Goal: Task Accomplishment & Management: Complete application form

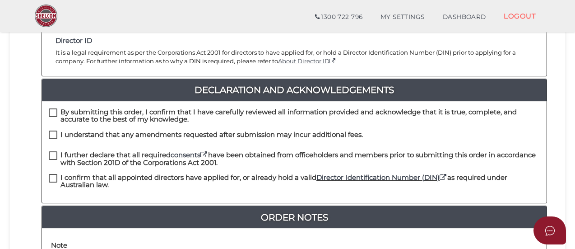
scroll to position [199, 0]
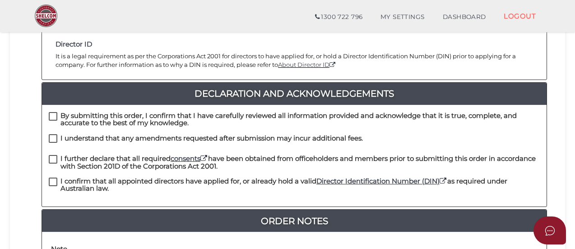
click at [54, 112] on label "By submitting this order, I confirm that I have carefully reviewed all informat…" at bounding box center [294, 117] width 491 height 11
checkbox input "true"
click at [49, 134] on label "I understand that any amendments requested after submission may incur additiona…" at bounding box center [206, 139] width 314 height 11
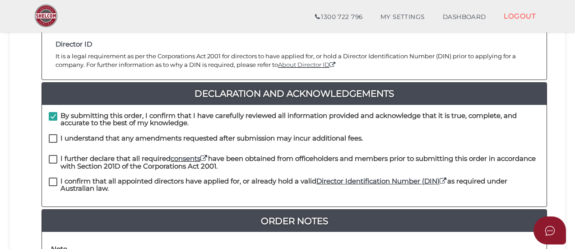
checkbox input "true"
click at [51, 155] on label "I further declare that all required consents have been obtained from officehold…" at bounding box center [294, 160] width 491 height 11
checkbox input "true"
click at [52, 177] on label "I confirm that all appointed directors have applied for, or already hold a vali…" at bounding box center [294, 182] width 491 height 11
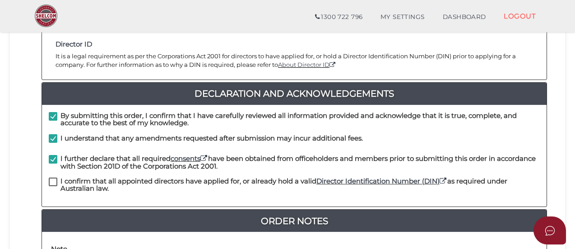
checkbox input "true"
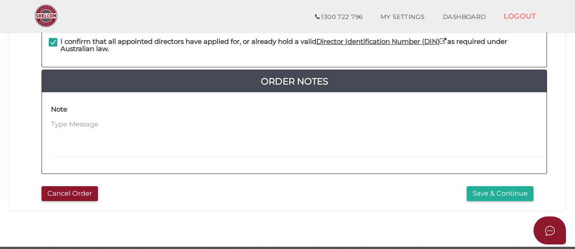
scroll to position [340, 0]
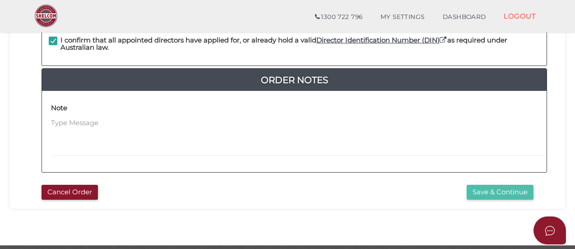
click at [489, 184] on button "Save & Continue" at bounding box center [499, 191] width 67 height 15
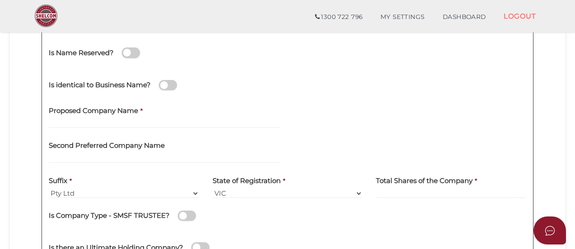
scroll to position [151, 0]
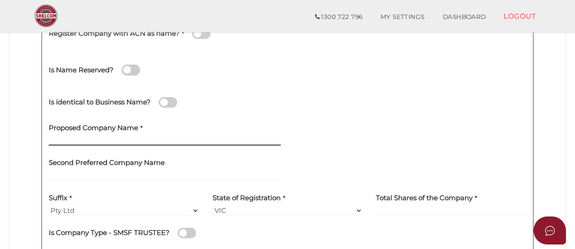
click at [115, 136] on input "text" at bounding box center [165, 140] width 232 height 10
paste input "Beast boys auto spa"
type input "Beast boys auto spa"
click at [287, 136] on div at bounding box center [409, 134] width 245 height 35
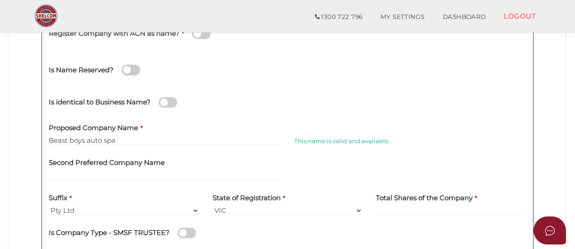
drag, startPoint x: 145, startPoint y: 133, endPoint x: 108, endPoint y: 140, distance: 37.2
click at [108, 140] on div "Proposed Company Name * Beast boys auto spa" at bounding box center [165, 131] width 232 height 28
click at [108, 140] on input "Beast boys auto spa" at bounding box center [165, 140] width 232 height 10
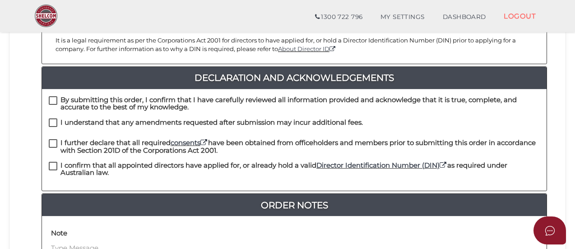
scroll to position [218, 0]
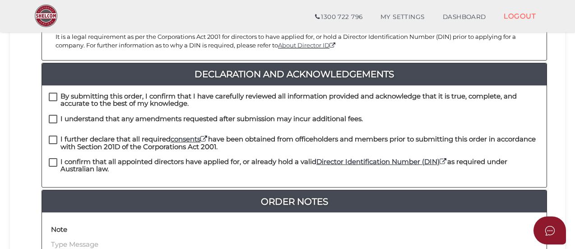
click at [46, 92] on div "By submitting this order, I confirm that I have carefully reviewed all informat…" at bounding box center [294, 103] width 504 height 22
click at [52, 92] on label "By submitting this order, I confirm that I have carefully reviewed all informat…" at bounding box center [294, 97] width 491 height 11
checkbox input "true"
click at [51, 115] on label "I understand that any amendments requested after submission may incur additiona…" at bounding box center [206, 120] width 314 height 11
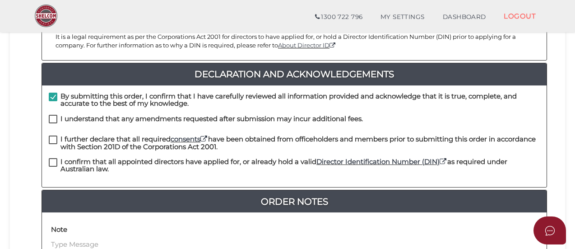
checkbox input "true"
click at [50, 135] on label "I further declare that all required consents have been obtained from officehold…" at bounding box center [294, 140] width 491 height 11
checkbox input "true"
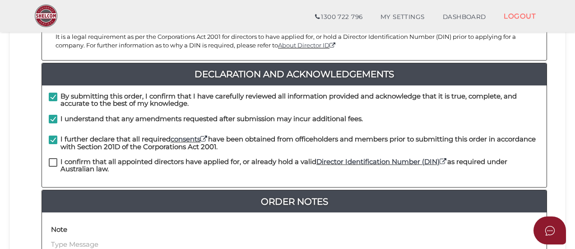
click at [49, 158] on label "I confirm that all appointed directors have applied for, or already hold a vali…" at bounding box center [294, 163] width 491 height 11
checkbox input "true"
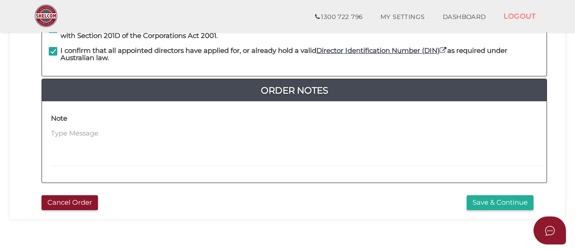
scroll to position [360, 0]
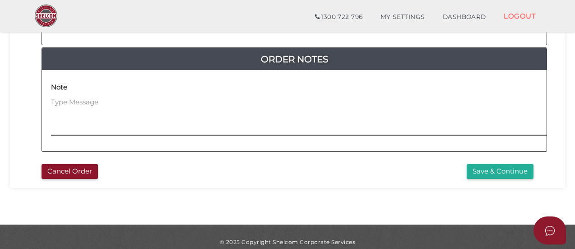
click at [135, 109] on textarea at bounding box center [355, 116] width 608 height 39
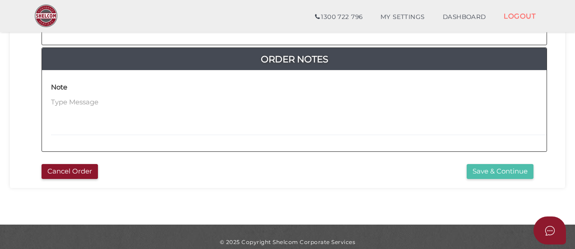
click at [507, 164] on button "Save & Continue" at bounding box center [499, 171] width 67 height 15
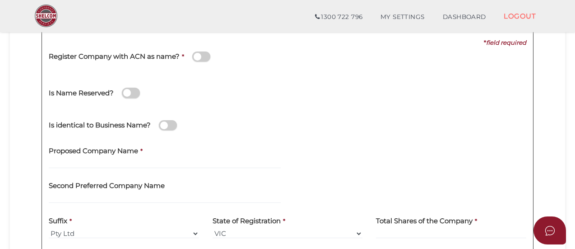
scroll to position [132, 0]
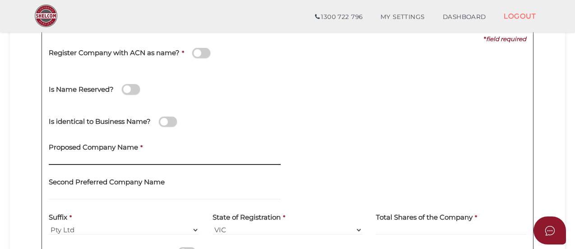
click at [90, 155] on input "text" at bounding box center [165, 160] width 232 height 10
click at [66, 163] on input "text" at bounding box center [165, 160] width 232 height 10
paste input "Beast boys car detailingpji"
type input "Beast boys car detailing"
click at [207, 150] on div "Proposed Company Name * Beast boys car detailing" at bounding box center [165, 150] width 232 height 28
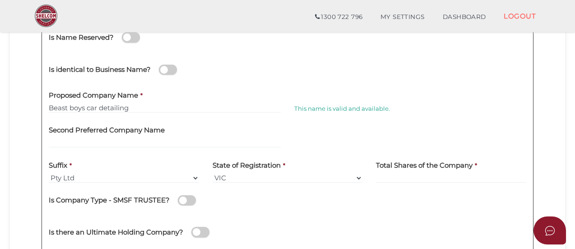
scroll to position [184, 0]
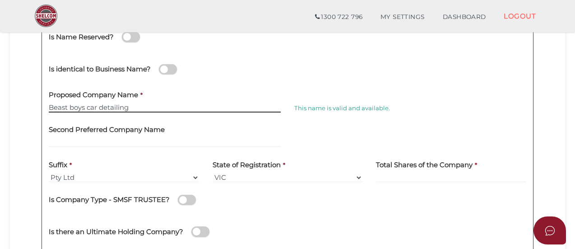
drag, startPoint x: 135, startPoint y: 108, endPoint x: 52, endPoint y: 109, distance: 83.0
click at [52, 109] on input "Beast boys car detailing" at bounding box center [165, 107] width 232 height 10
click at [133, 106] on input "Beast boys car detailing" at bounding box center [165, 107] width 232 height 10
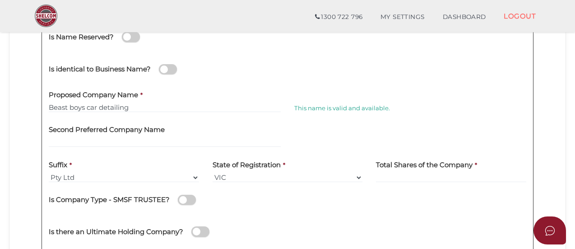
click at [231, 169] on label "State of Registration" at bounding box center [246, 163] width 68 height 18
click at [231, 171] on label "State of Registration" at bounding box center [246, 163] width 68 height 18
click at [221, 175] on select "VIC ACT NSW NT QLD TAS WA SA" at bounding box center [287, 177] width 150 height 10
select select "TAS"
click at [212, 172] on select "VIC ACT NSW NT QLD TAS WA SA" at bounding box center [287, 177] width 150 height 10
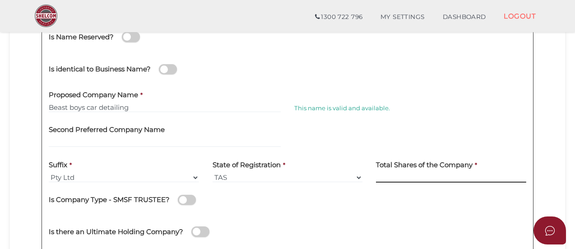
click at [389, 179] on input at bounding box center [451, 177] width 150 height 10
type input "10"
click at [322, 212] on div "Is Company Type - SMSF TRUSTEE?" at bounding box center [287, 201] width 477 height 25
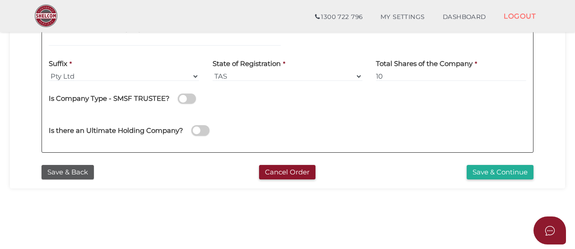
scroll to position [285, 0]
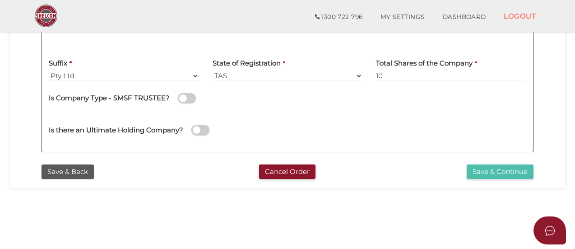
click at [529, 165] on button "Save & Continue" at bounding box center [499, 171] width 67 height 15
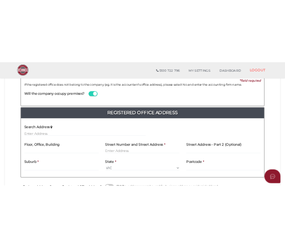
scroll to position [150, 0]
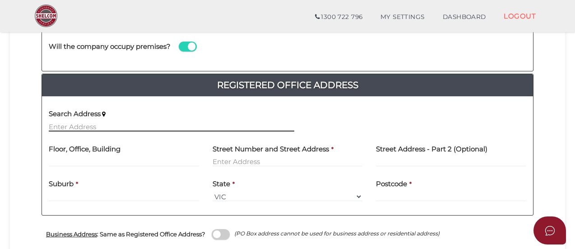
click at [115, 126] on input "text" at bounding box center [171, 126] width 245 height 10
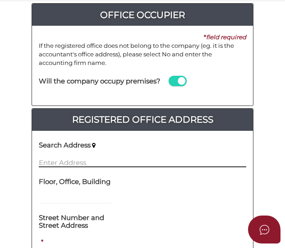
click at [80, 157] on input "text" at bounding box center [142, 162] width 207 height 10
click at [73, 165] on input "text" at bounding box center [142, 162] width 207 height 10
paste input "U 4 [STREET_ADDRESS][PERSON_NAME]"
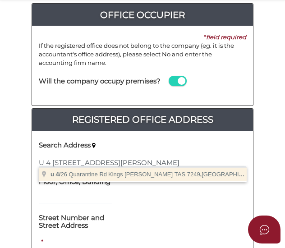
type input "u [STREET_ADDRESS][PERSON_NAME]"
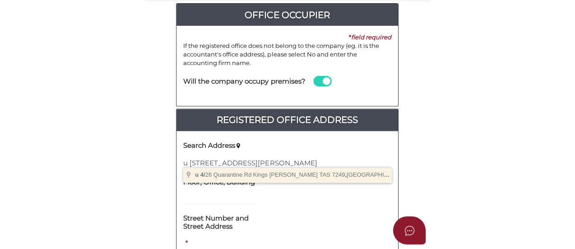
scroll to position [0, 0]
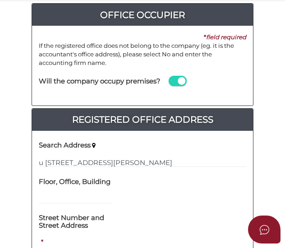
type input "u 4"
type input "[STREET_ADDRESS]"
type input "Kings [PERSON_NAME]"
select select "TAS"
type input "7249"
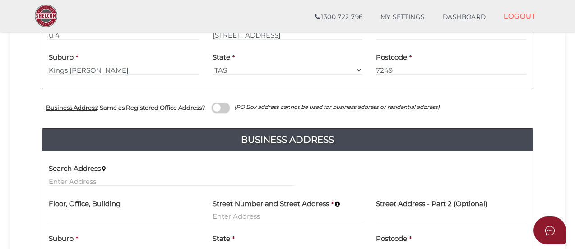
scroll to position [276, 0]
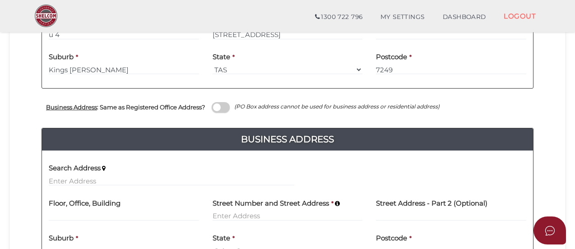
click at [222, 110] on span at bounding box center [221, 107] width 18 height 10
click at [0, 0] on input "checkbox" at bounding box center [0, 0] width 0 height 0
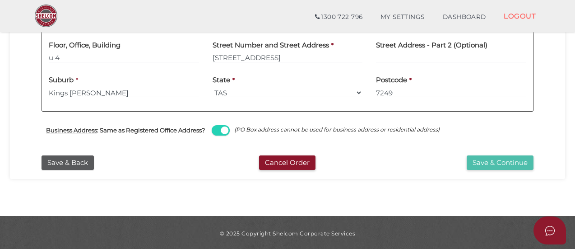
click at [491, 162] on button "Save & Continue" at bounding box center [499, 162] width 67 height 15
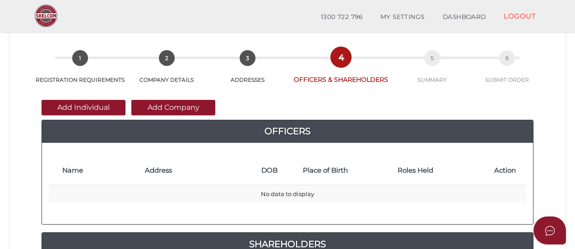
scroll to position [35, 0]
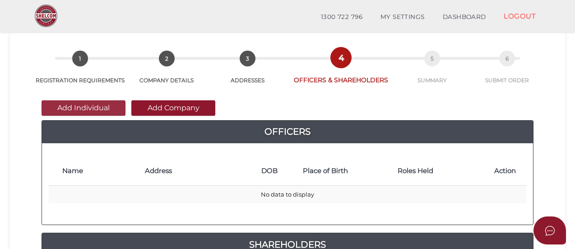
click at [73, 110] on button "Add Individual" at bounding box center [83, 107] width 84 height 15
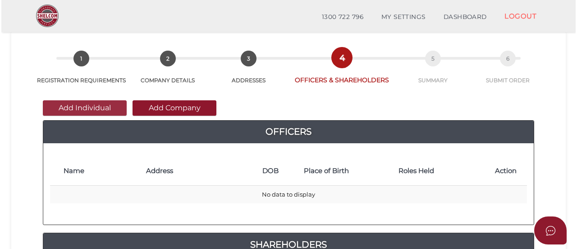
scroll to position [0, 0]
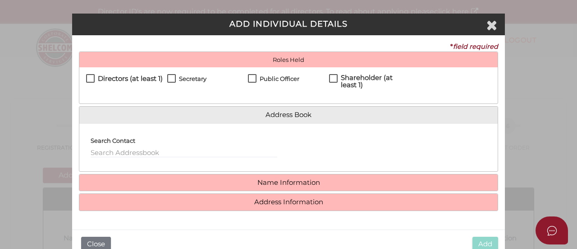
click at [92, 76] on label "Directors (at least 1)" at bounding box center [124, 80] width 77 height 11
checkbox input "true"
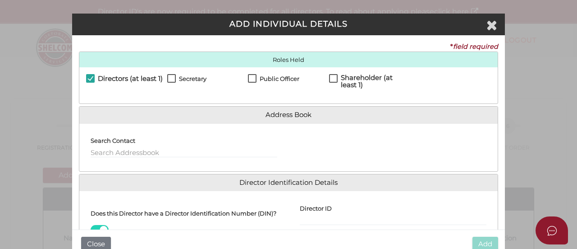
click at [172, 80] on label "Secretary" at bounding box center [186, 80] width 39 height 11
checkbox input "true"
click at [251, 78] on label "Public Officer" at bounding box center [273, 80] width 51 height 11
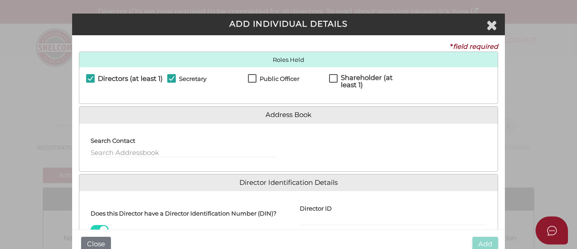
checkbox input "true"
click at [334, 79] on label "Shareholder (at least 1)" at bounding box center [369, 79] width 81 height 11
checkbox input "true"
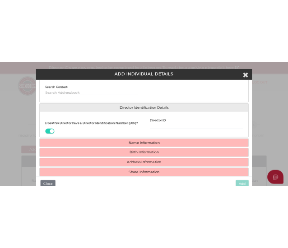
scroll to position [109, 0]
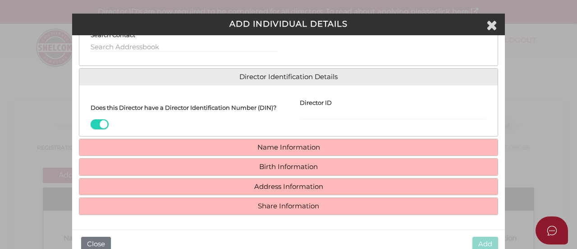
click at [97, 127] on span at bounding box center [100, 124] width 18 height 10
click at [0, 0] on input "checkbox" at bounding box center [0, 0] width 0 height 0
click at [98, 122] on span at bounding box center [100, 124] width 18 height 10
click at [0, 0] on input "checkbox" at bounding box center [0, 0] width 0 height 0
click at [228, 153] on h4 "Name Information" at bounding box center [288, 147] width 419 height 17
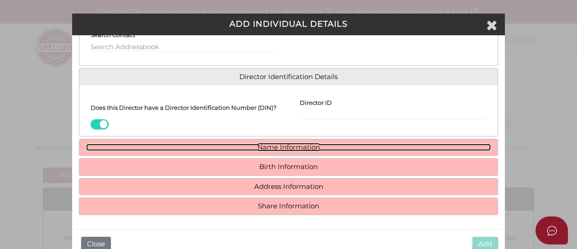
click at [254, 150] on link "Name Information" at bounding box center [288, 147] width 405 height 8
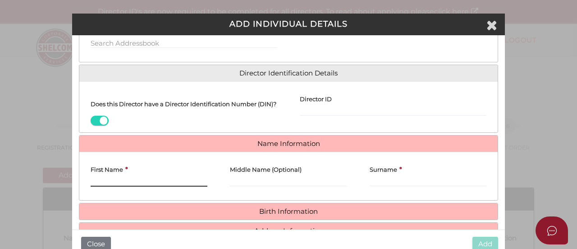
click at [132, 184] on input "First Name" at bounding box center [149, 181] width 117 height 10
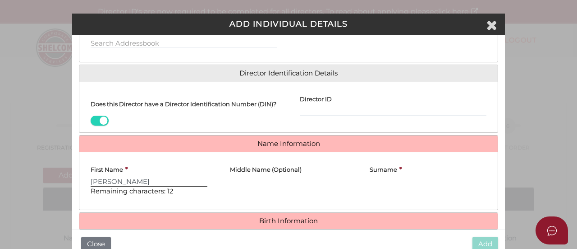
type input "Shamsher"
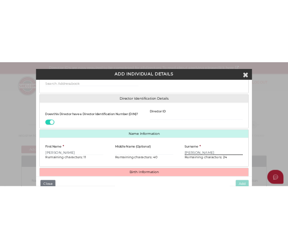
scroll to position [166, 0]
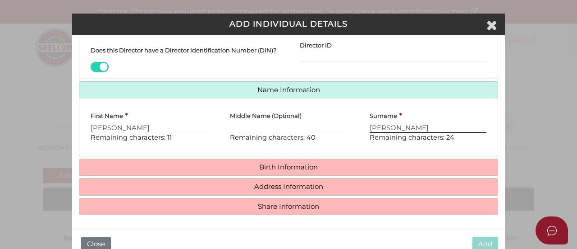
type input "Singh"
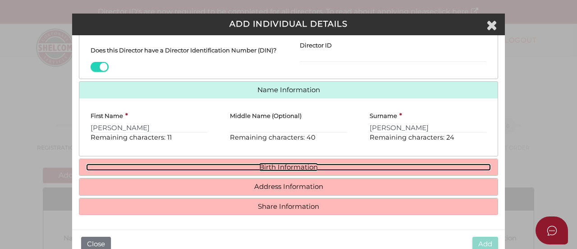
click at [219, 164] on link "Birth Information" at bounding box center [288, 167] width 405 height 8
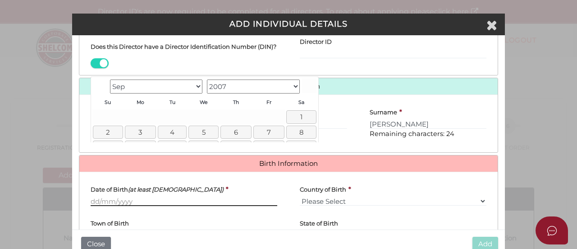
click at [125, 206] on input "Date of Birth (at least 18 years old)" at bounding box center [184, 201] width 187 height 10
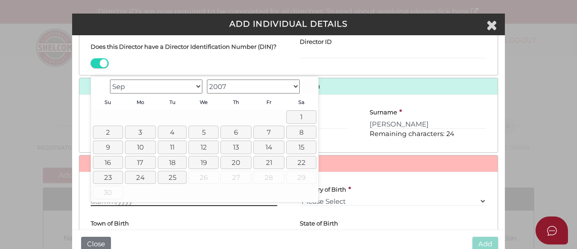
paste input "[DATE]"
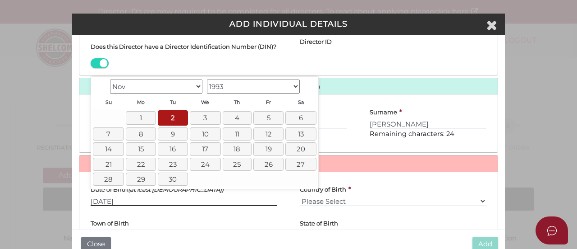
type input "[DATE]"
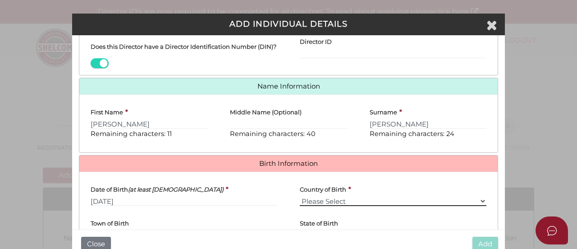
click at [310, 205] on select "Please Select v Australia Afghanistan Albania Algeria American Samoa Andorra An…" at bounding box center [393, 201] width 187 height 10
select select "[GEOGRAPHIC_DATA]"
click at [300, 200] on select "Please Select v Australia Afghanistan Albania Algeria American Samoa Andorra An…" at bounding box center [393, 201] width 187 height 10
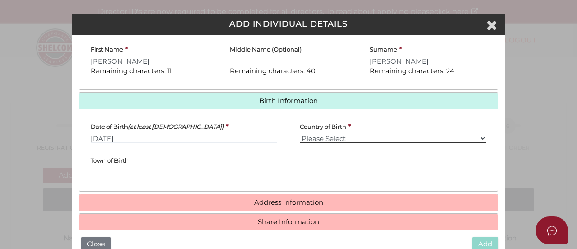
scroll to position [248, 0]
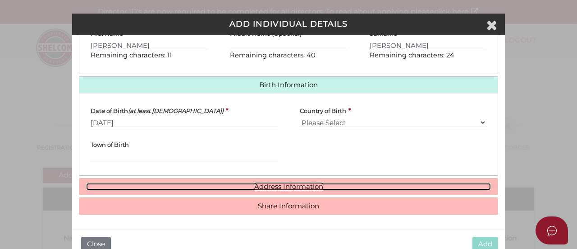
click at [312, 186] on link "Address Information" at bounding box center [288, 187] width 405 height 8
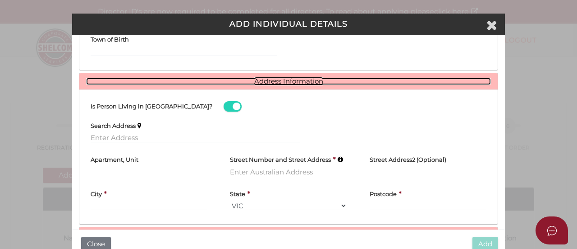
scroll to position [351, 0]
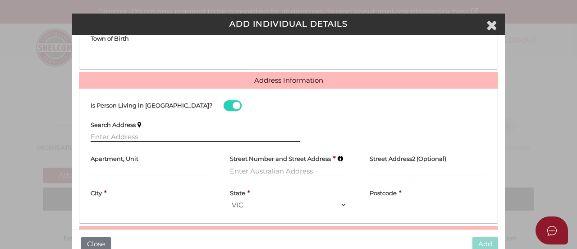
click at [107, 138] on input "text" at bounding box center [195, 137] width 209 height 10
paste input "U 4 26 QUARANTINE RD, KINGS MEADOWS, 7249, TAS, AUSTRALIA"
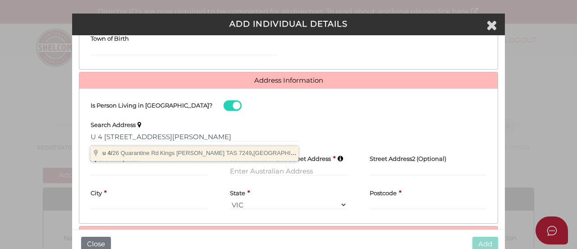
type input "u 4/26 Quarantine Rd, Kings Meadows TAS 7249, Australia"
type input "u 4"
type input "26 Quarantine Road"
type input "Kings Meadows"
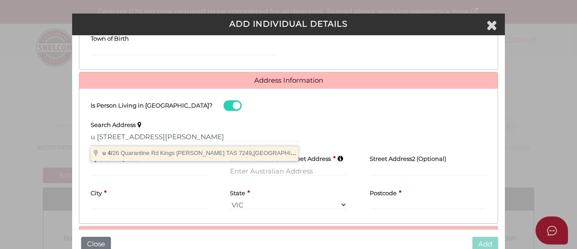
select select "TAS"
type input "7249"
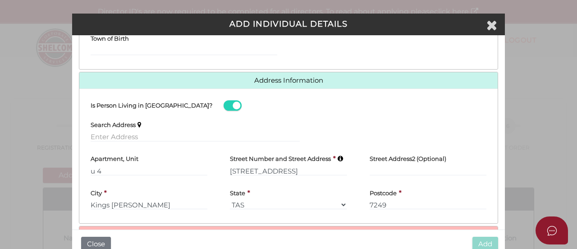
scroll to position [382, 0]
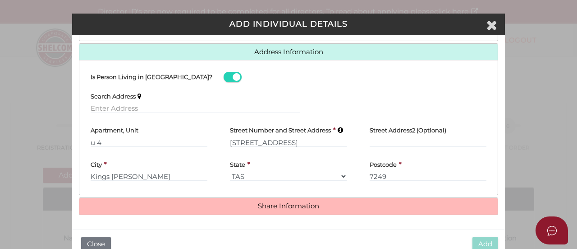
click at [273, 199] on h4 "Share Information" at bounding box center [288, 206] width 419 height 17
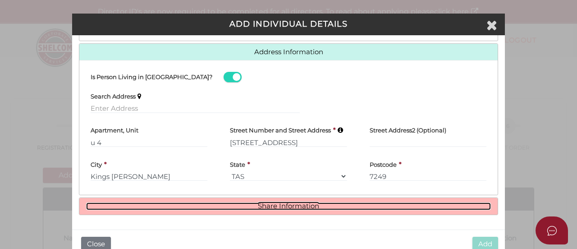
click at [274, 203] on link "Share Information" at bounding box center [288, 206] width 405 height 8
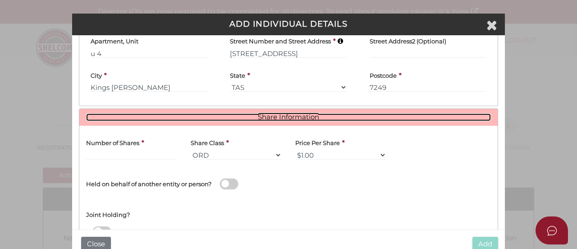
scroll to position [490, 0]
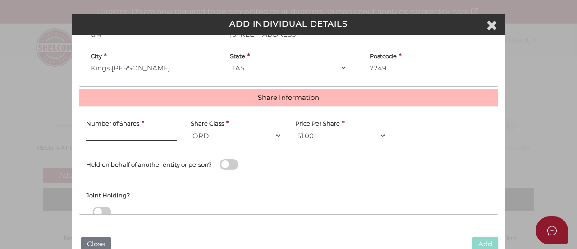
click at [141, 135] on input "text" at bounding box center [131, 135] width 91 height 10
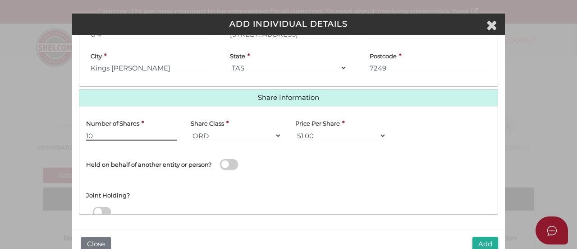
type input "10"
click at [289, 175] on div "Name of Entity *" at bounding box center [393, 162] width 209 height 31
click at [477, 236] on button "Add" at bounding box center [486, 243] width 26 height 15
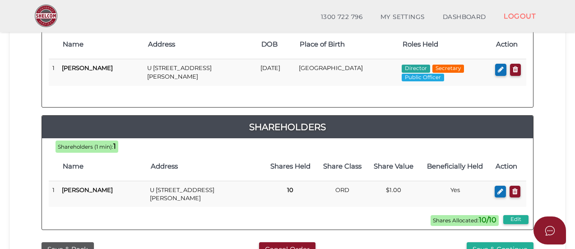
scroll to position [161, 0]
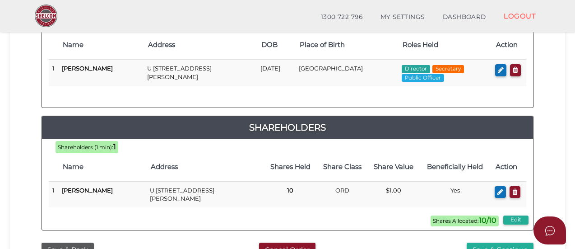
click at [121, 95] on div "Directors (1 min): 1 Name Address DOB Place of Birth Roles Held Action [STREET_…" at bounding box center [287, 62] width 491 height 77
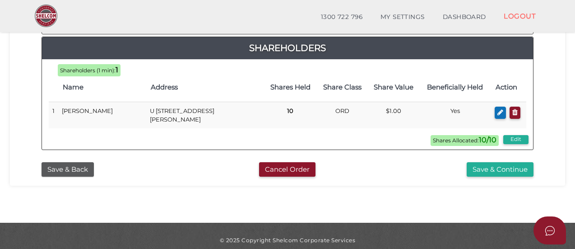
scroll to position [530, 0]
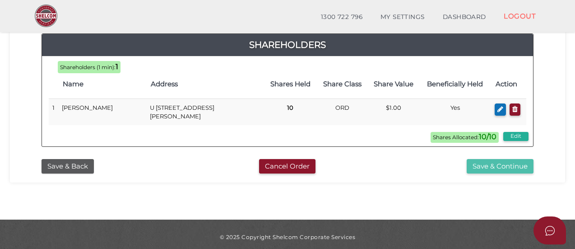
click at [483, 159] on button "Save & Continue" at bounding box center [499, 166] width 67 height 15
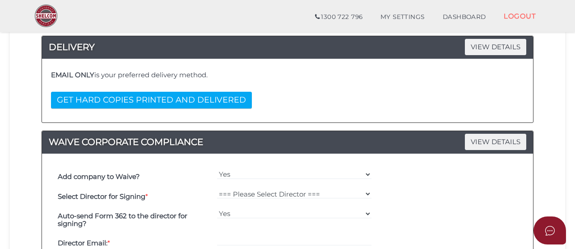
scroll to position [155, 0]
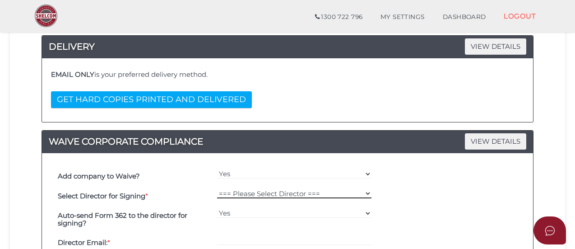
click at [239, 188] on select "=== Please Select Director === [PERSON_NAME]" at bounding box center [294, 193] width 155 height 10
select select "000026912"
click at [217, 188] on select "=== Please Select Director === [PERSON_NAME]" at bounding box center [294, 193] width 155 height 10
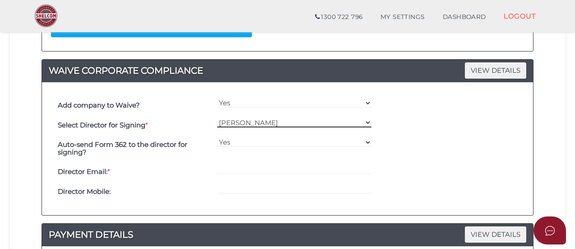
scroll to position [228, 0]
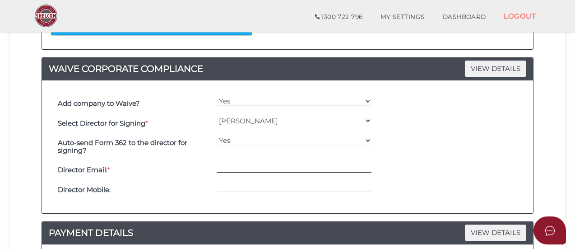
click at [232, 163] on input "email" at bounding box center [294, 167] width 155 height 10
click at [226, 163] on input "email" at bounding box center [294, 167] width 155 height 10
paste input "[EMAIL_ADDRESS][DOMAIN_NAME]"
type input "[EMAIL_ADDRESS][DOMAIN_NAME]"
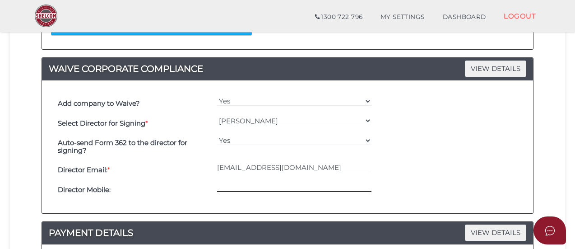
click at [218, 189] on input "tel" at bounding box center [294, 187] width 155 height 10
click at [260, 182] on input "tel" at bounding box center [294, 187] width 155 height 10
paste input "0484006870"
type input "0484006870"
click at [443, 141] on div "Auto-send Form 362 to the director for signing? Yes No" at bounding box center [287, 146] width 464 height 27
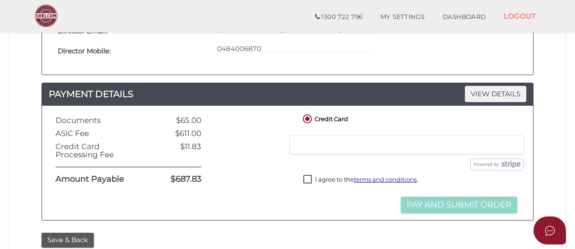
scroll to position [350, 0]
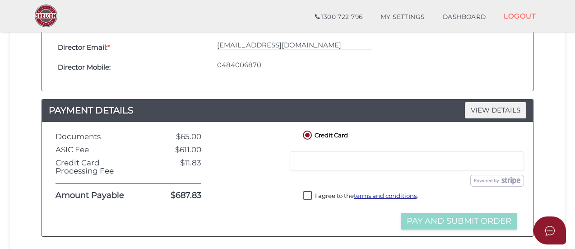
click at [308, 133] on label "Credit Card" at bounding box center [324, 134] width 47 height 11
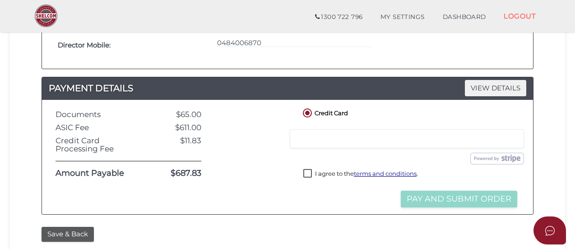
scroll to position [372, 0]
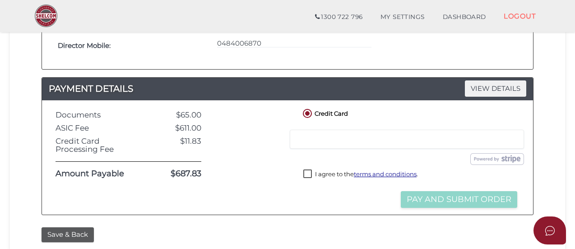
drag, startPoint x: 308, startPoint y: 113, endPoint x: 245, endPoint y: 145, distance: 70.2
click at [245, 145] on div at bounding box center [251, 157] width 86 height 101
drag, startPoint x: 505, startPoint y: 131, endPoint x: 281, endPoint y: 170, distance: 227.5
click at [281, 170] on div at bounding box center [251, 157] width 86 height 101
drag, startPoint x: 502, startPoint y: 140, endPoint x: 370, endPoint y: 160, distance: 133.2
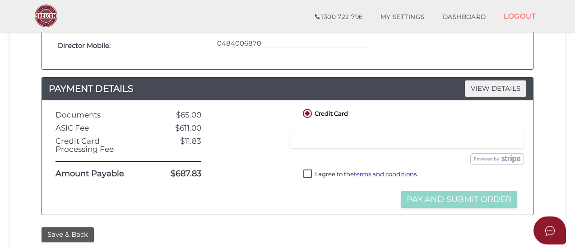
click at [370, 160] on div "Submit Order and Pay" at bounding box center [410, 159] width 241 height 12
click at [509, 135] on iframe at bounding box center [406, 139] width 222 height 8
click at [308, 174] on label "I agree to the terms and conditions ." at bounding box center [360, 174] width 115 height 11
checkbox input "true"
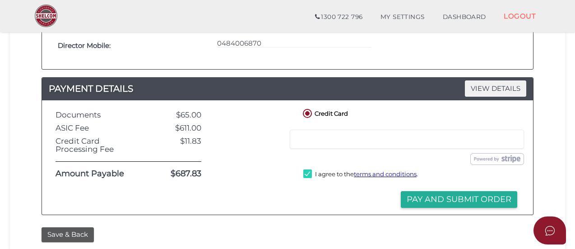
click at [230, 138] on div at bounding box center [251, 157] width 86 height 101
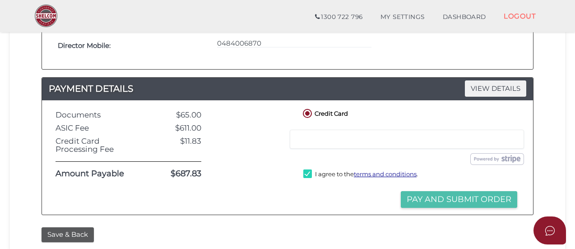
click at [431, 198] on button "Pay and Submit Order" at bounding box center [458, 199] width 116 height 17
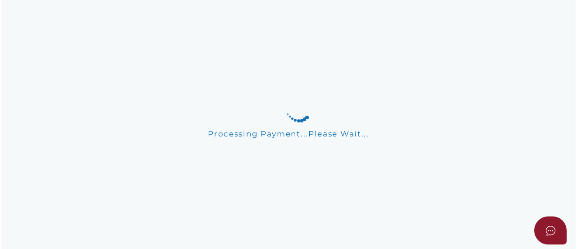
scroll to position [0, 0]
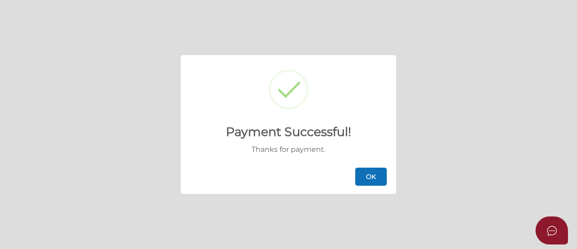
click at [383, 172] on button "OK" at bounding box center [371, 176] width 32 height 18
